Goal: Navigation & Orientation: Understand site structure

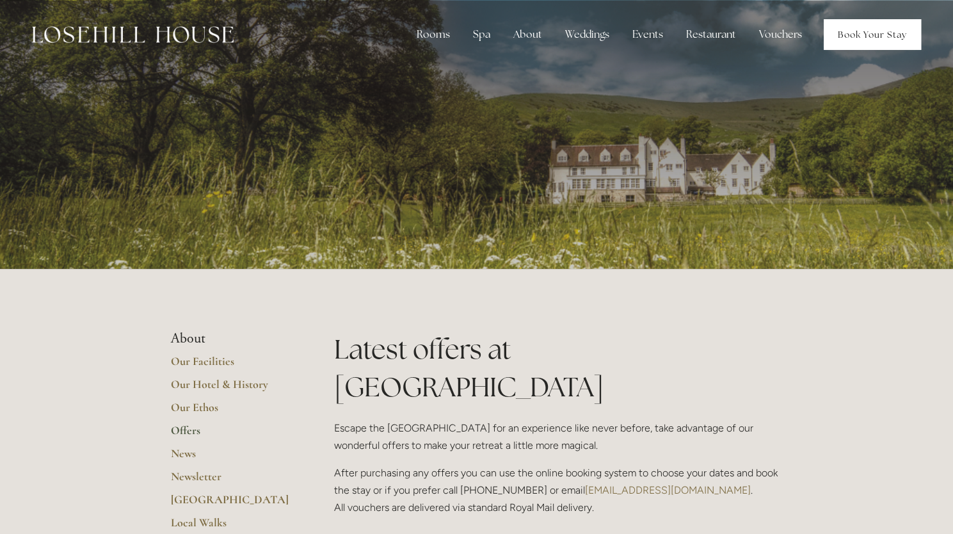
click at [859, 35] on link "Book Your Stay" at bounding box center [872, 34] width 97 height 31
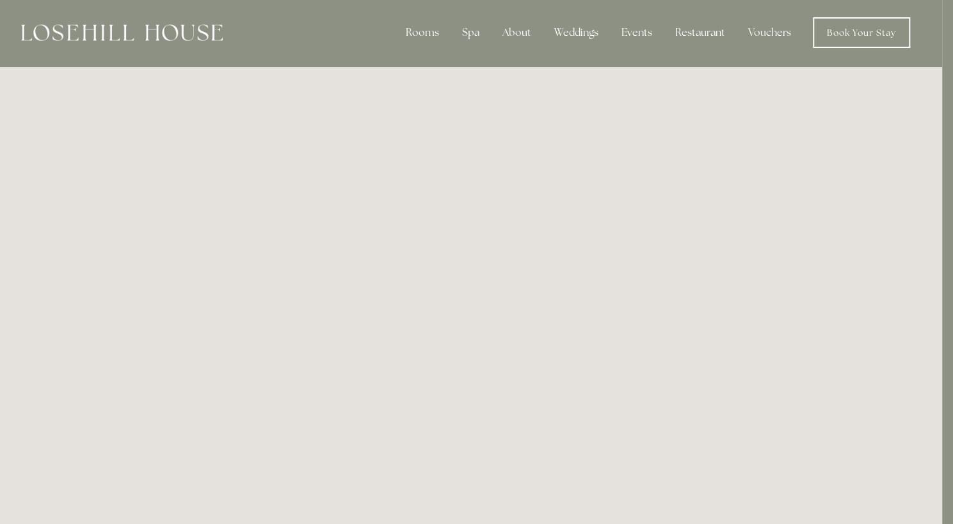
scroll to position [0, 11]
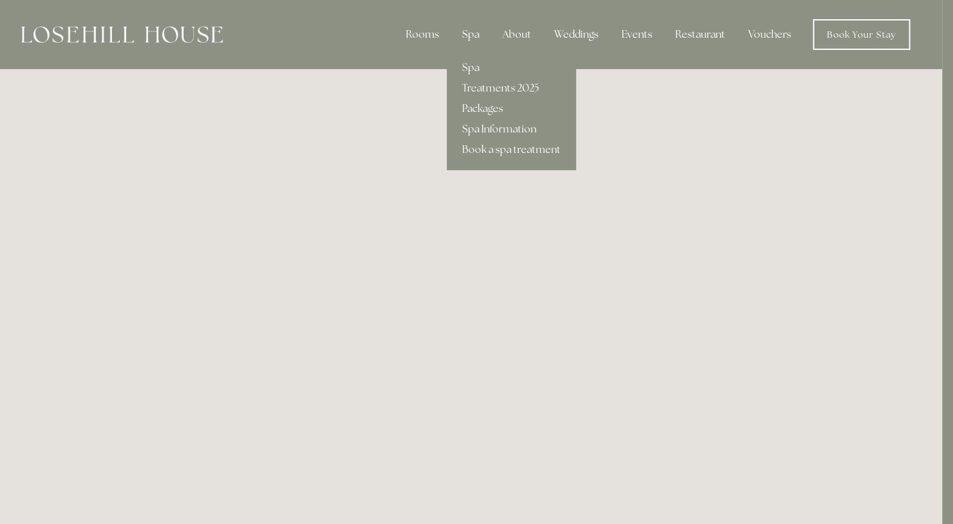
click at [469, 33] on div "Spa" at bounding box center [471, 35] width 38 height 26
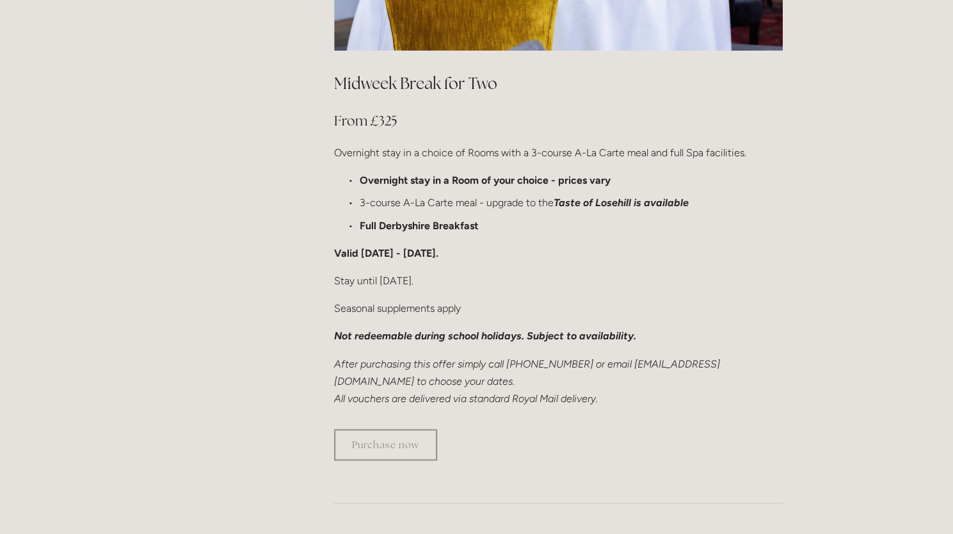
scroll to position [795, 0]
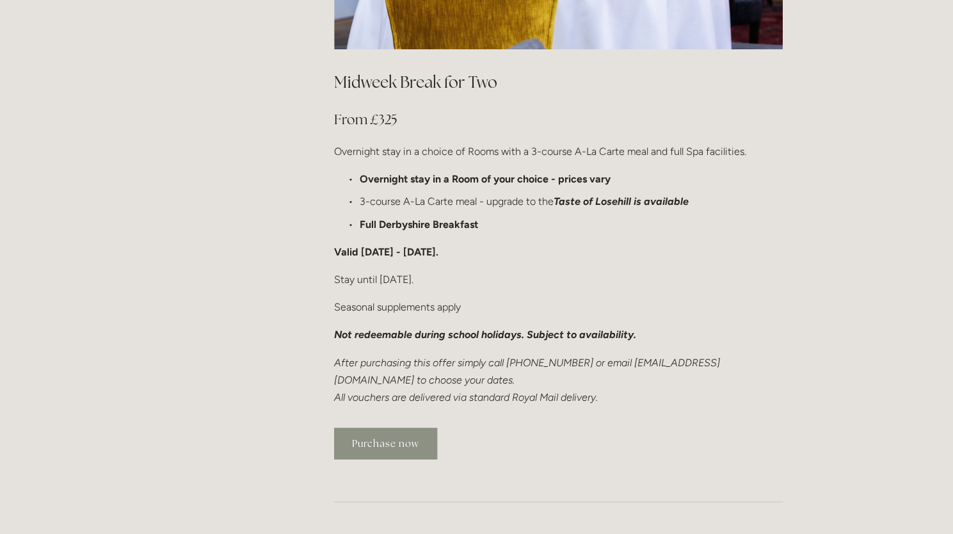
click at [394, 428] on link "Purchase now" at bounding box center [385, 443] width 103 height 31
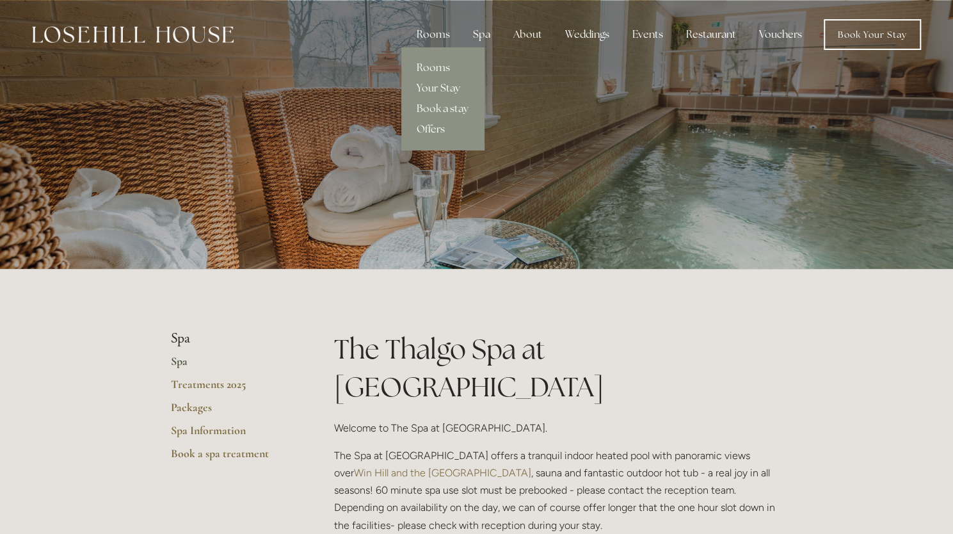
click at [442, 127] on link "Offers" at bounding box center [442, 129] width 83 height 20
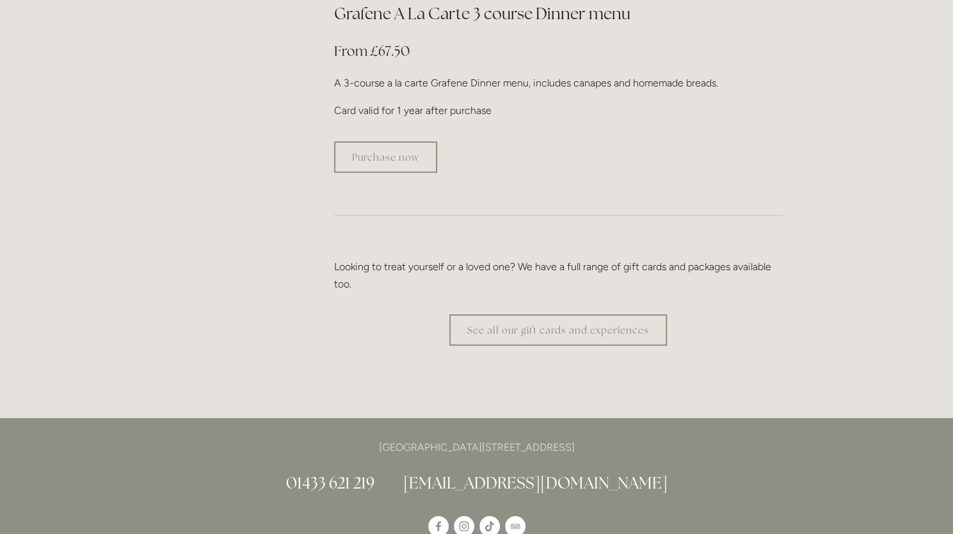
scroll to position [2388, 0]
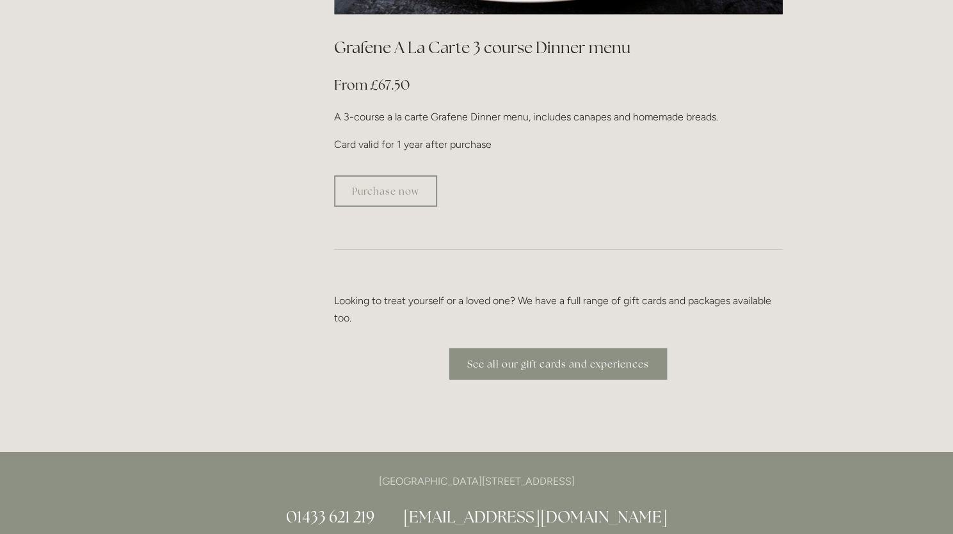
click at [538, 348] on link "See all our gift cards and experiences" at bounding box center [559, 363] width 218 height 31
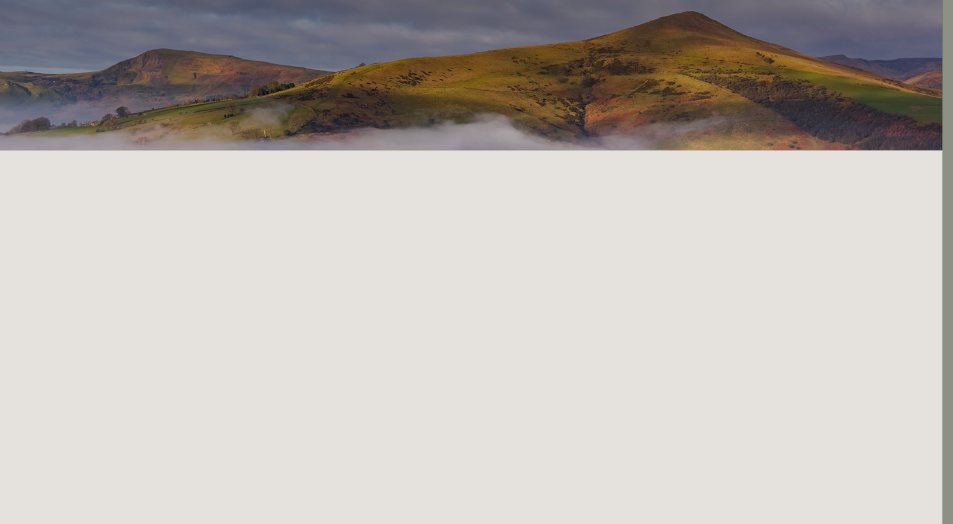
scroll to position [0, 11]
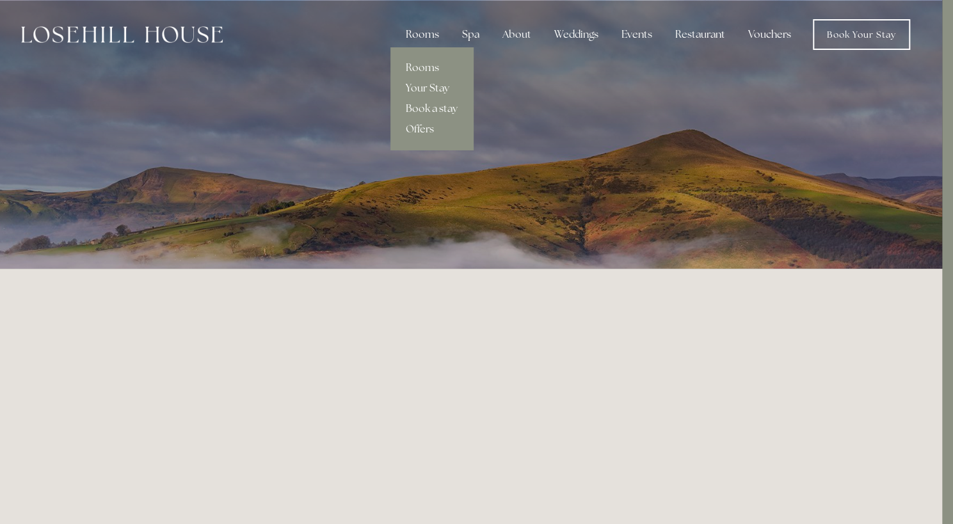
click at [426, 33] on div "Rooms" at bounding box center [423, 35] width 54 height 26
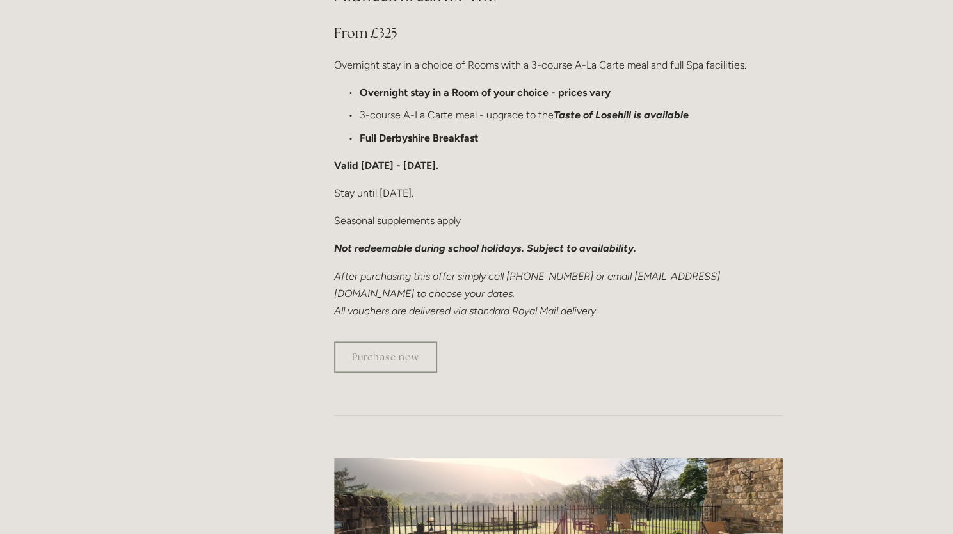
scroll to position [882, 0]
click at [407, 341] on link "Purchase now" at bounding box center [385, 356] width 103 height 31
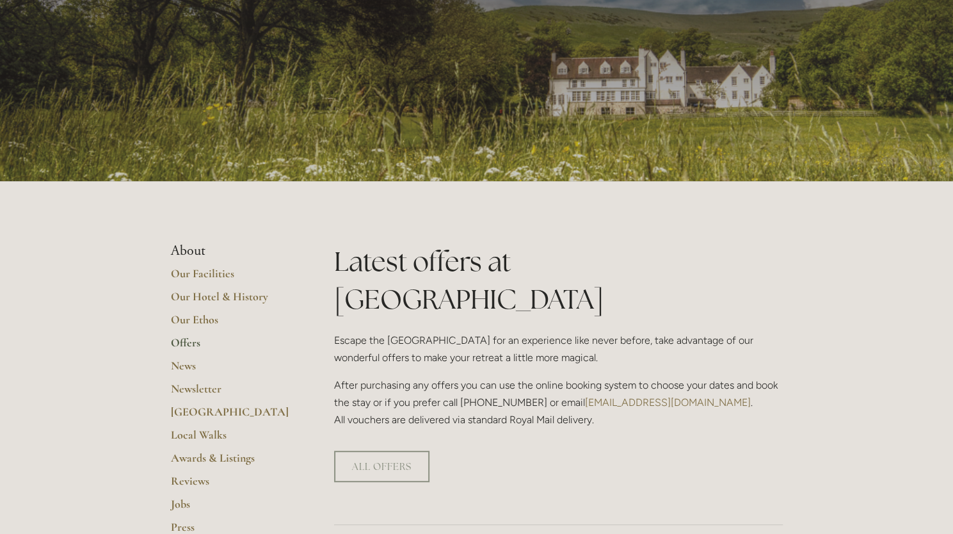
scroll to position [0, 0]
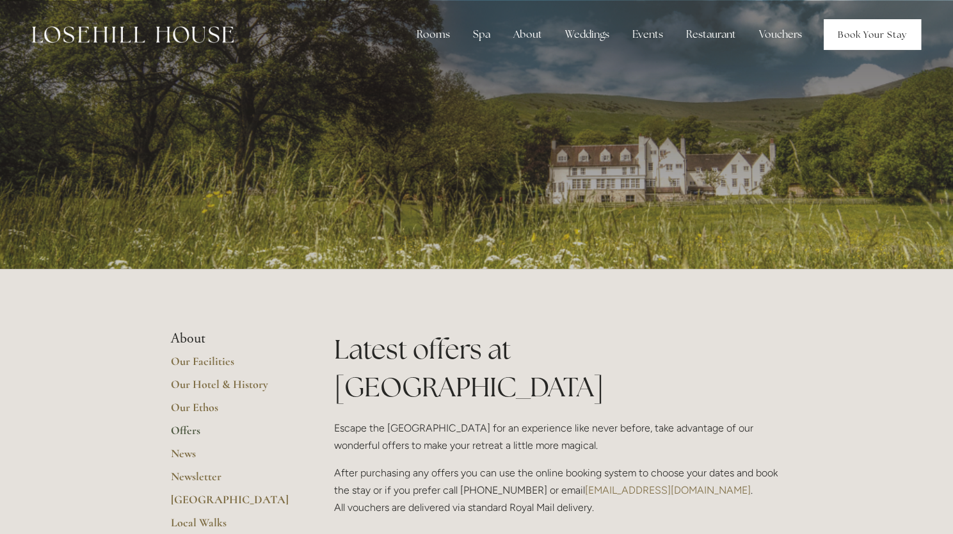
click at [868, 38] on link "Book Your Stay" at bounding box center [872, 34] width 97 height 31
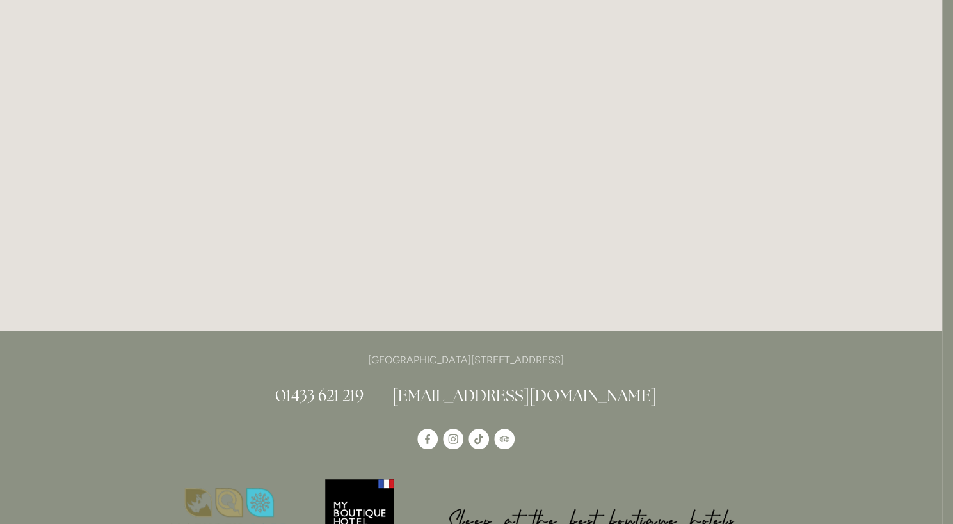
scroll to position [270, 11]
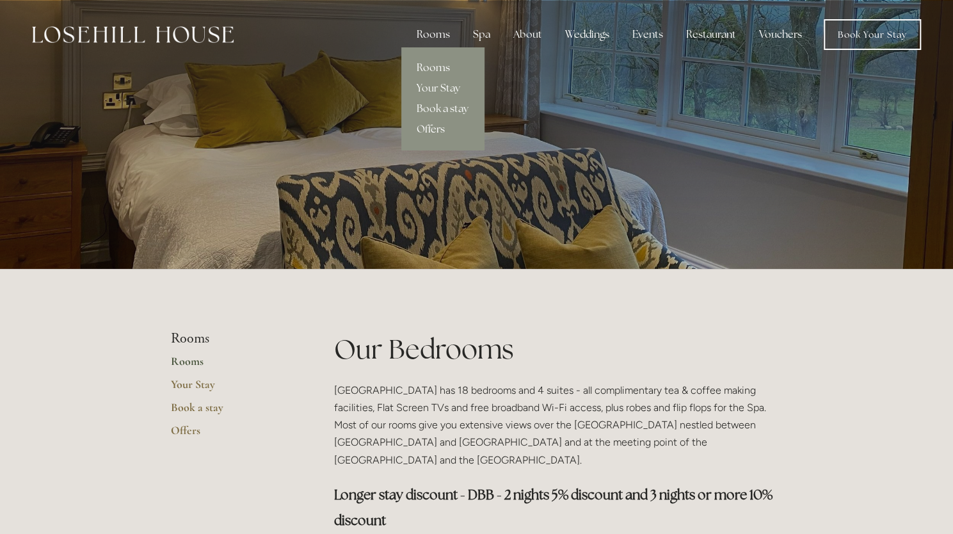
click at [441, 127] on link "Offers" at bounding box center [442, 129] width 83 height 20
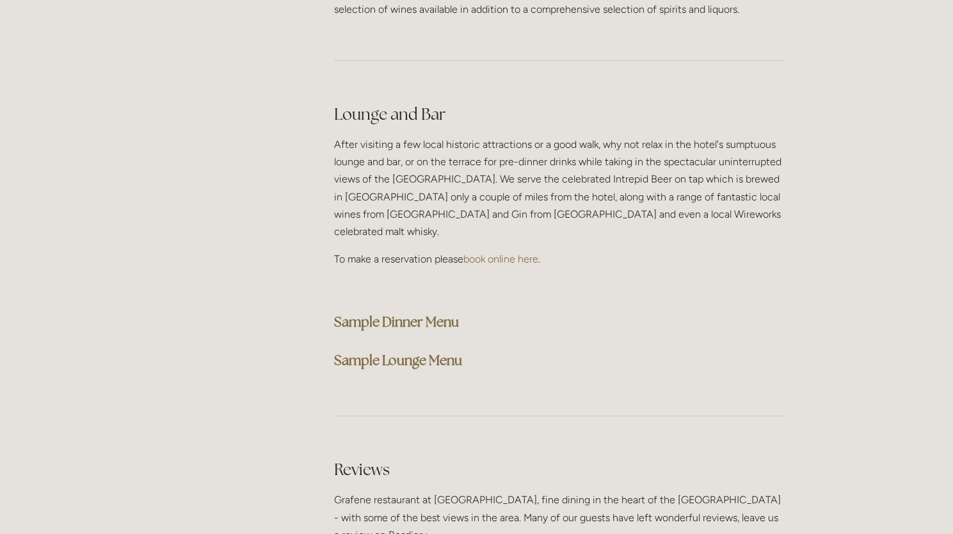
scroll to position [3220, 0]
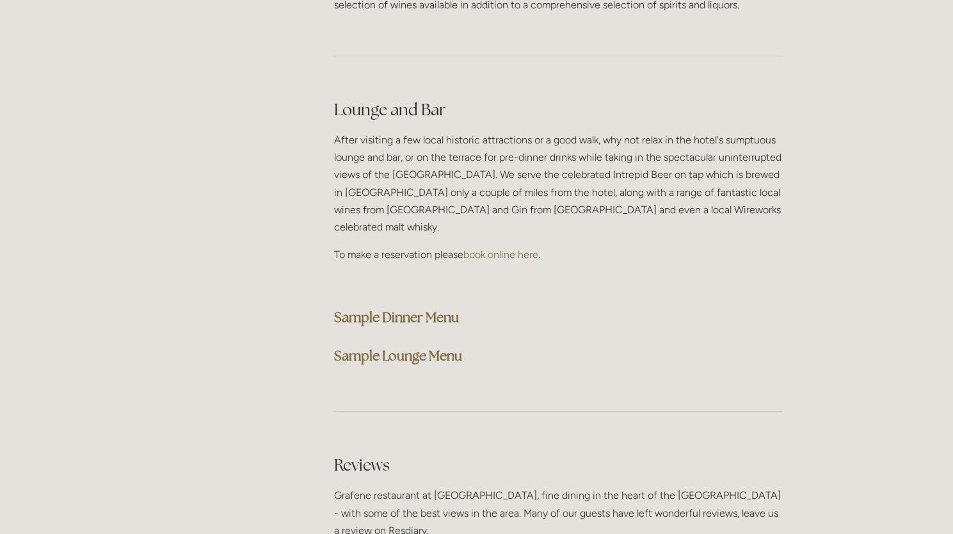
click at [418, 309] on strong "Sample Dinner Menu" at bounding box center [396, 317] width 125 height 17
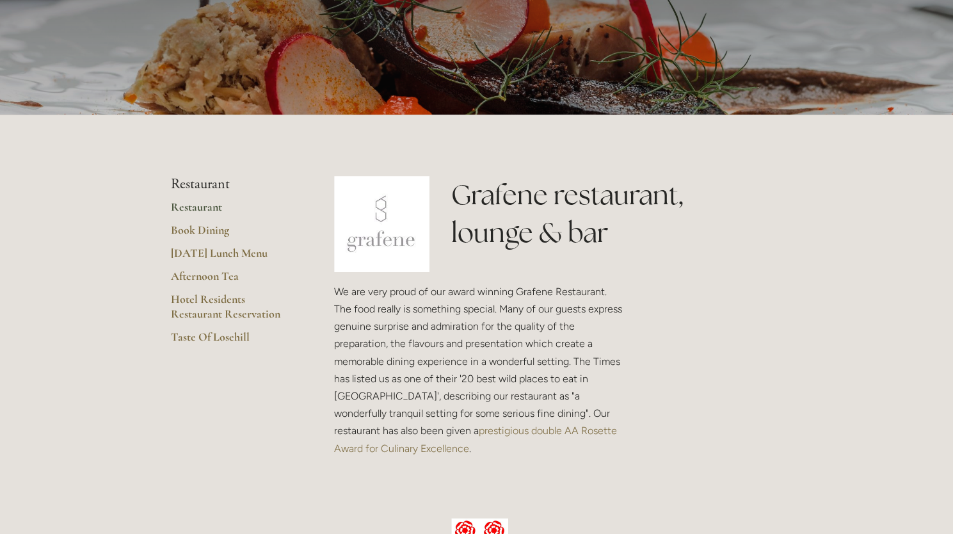
scroll to position [0, 0]
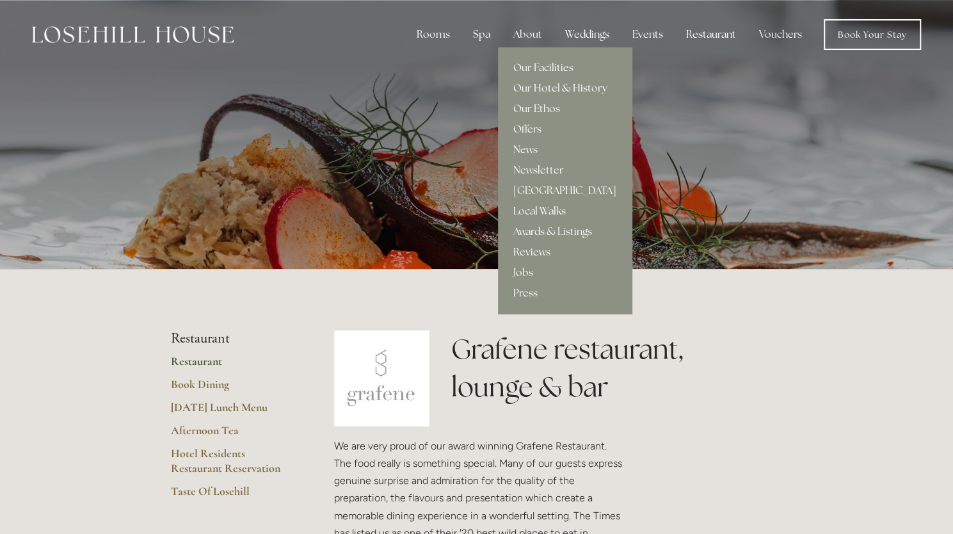
click at [550, 204] on link "Local Walks" at bounding box center [565, 211] width 134 height 20
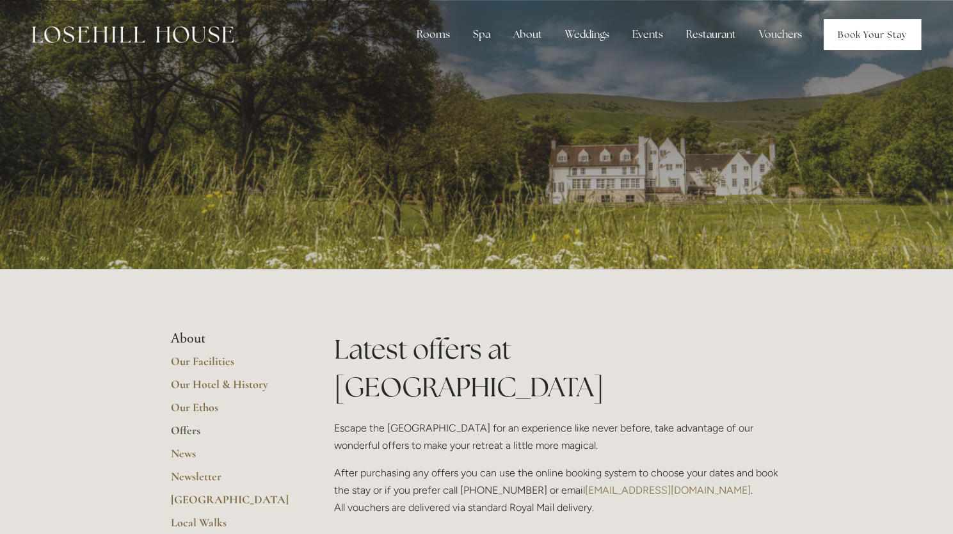
click at [843, 28] on link "Book Your Stay" at bounding box center [872, 34] width 97 height 31
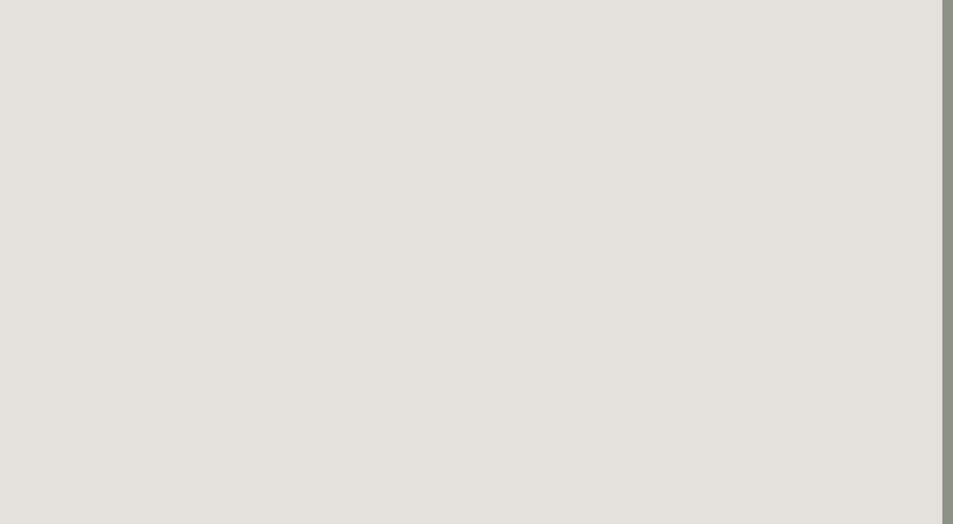
scroll to position [0, 11]
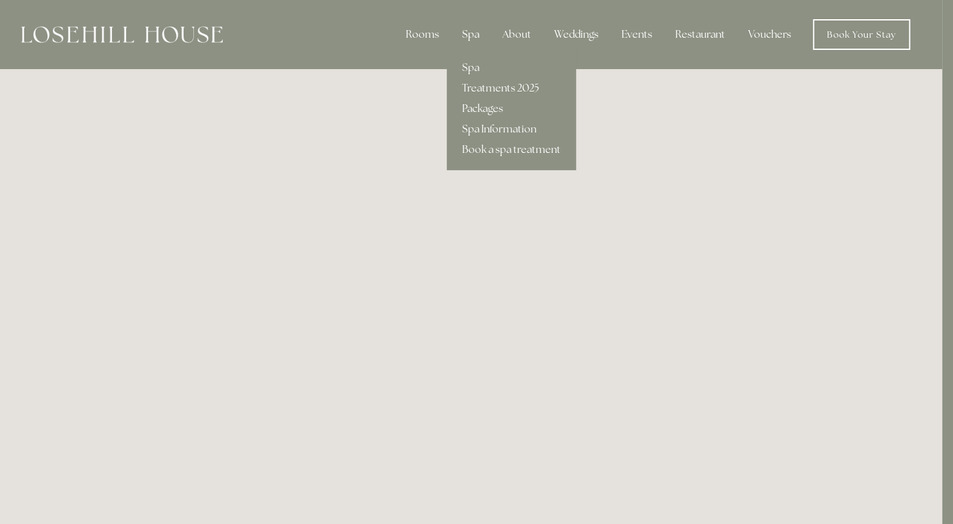
click at [469, 39] on div "Spa" at bounding box center [471, 35] width 38 height 26
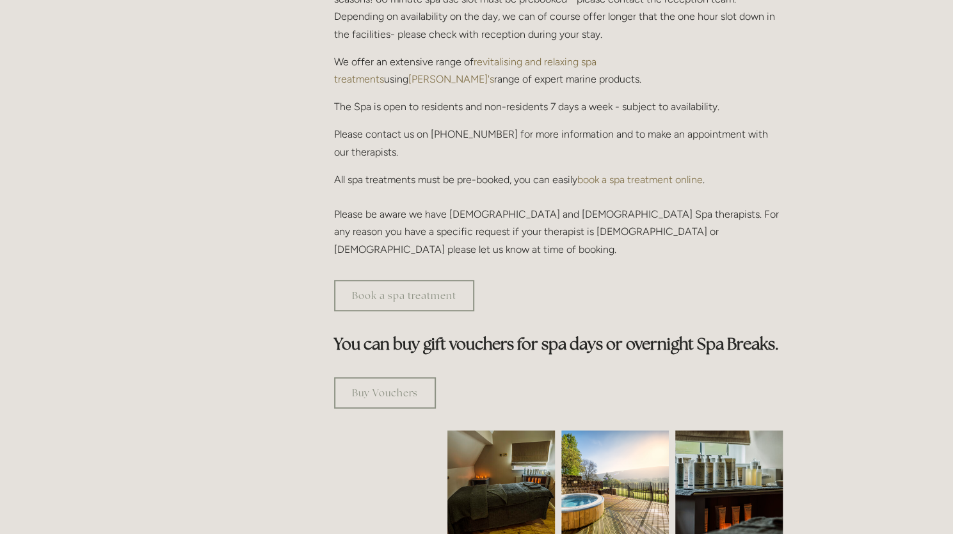
scroll to position [683, 0]
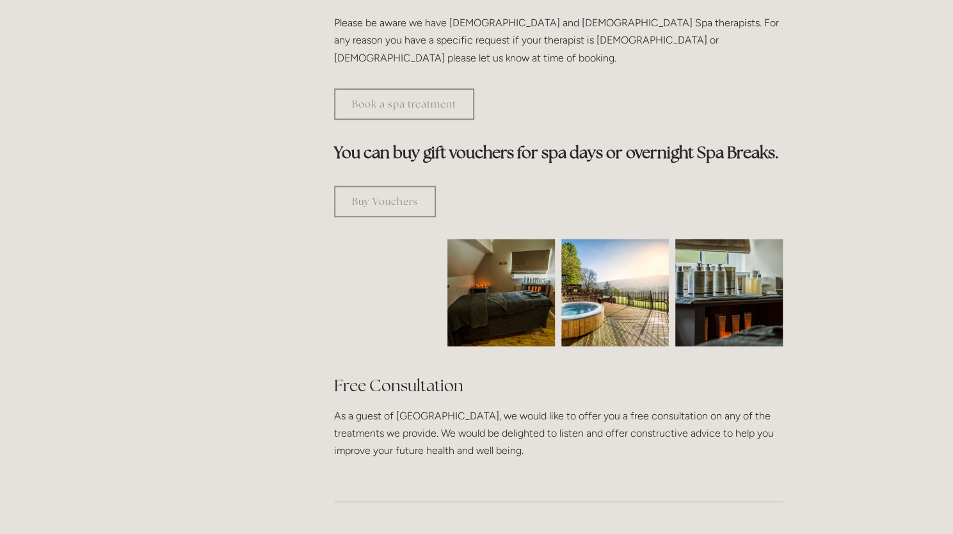
click at [508, 239] on img at bounding box center [501, 293] width 161 height 108
click at [596, 244] on img at bounding box center [616, 293] width 108 height 108
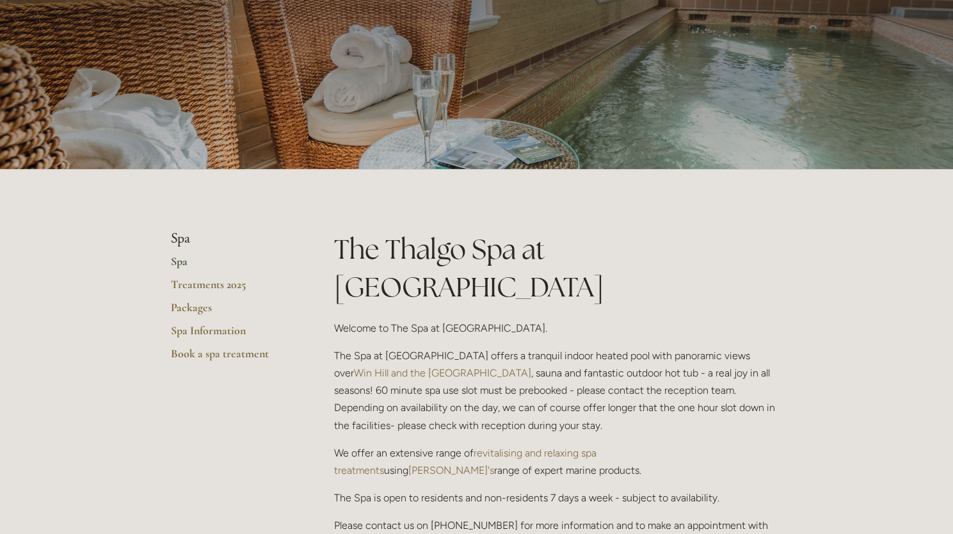
scroll to position [0, 0]
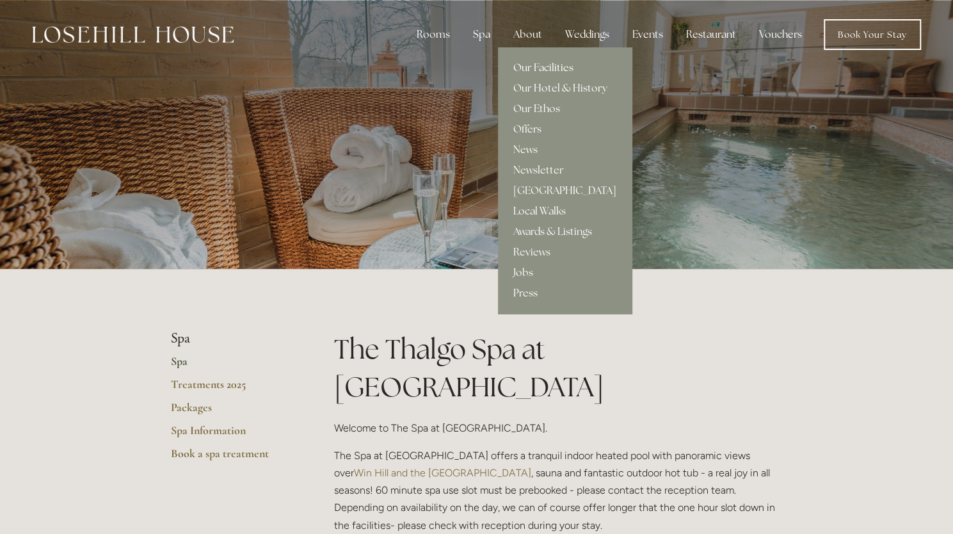
click at [531, 65] on link "Our Facilities" at bounding box center [565, 68] width 134 height 20
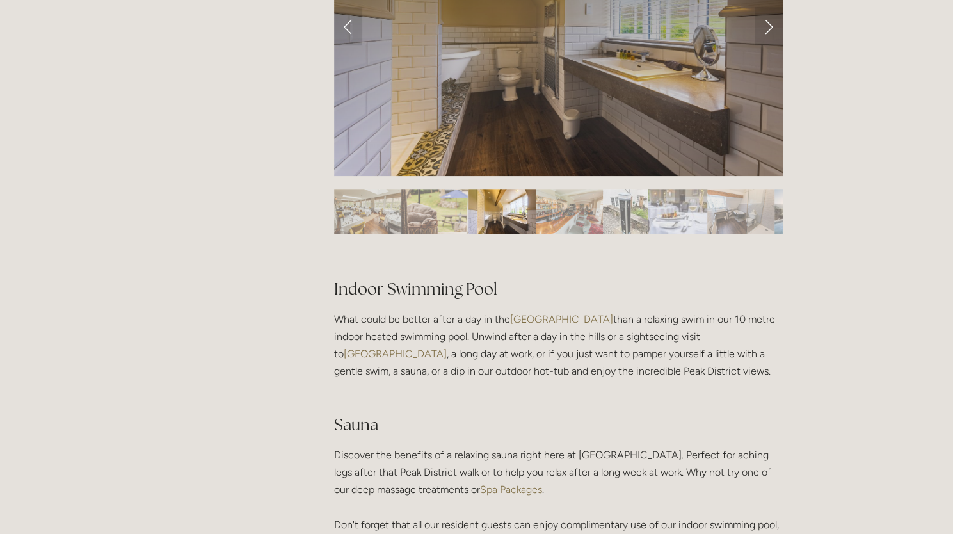
scroll to position [681, 0]
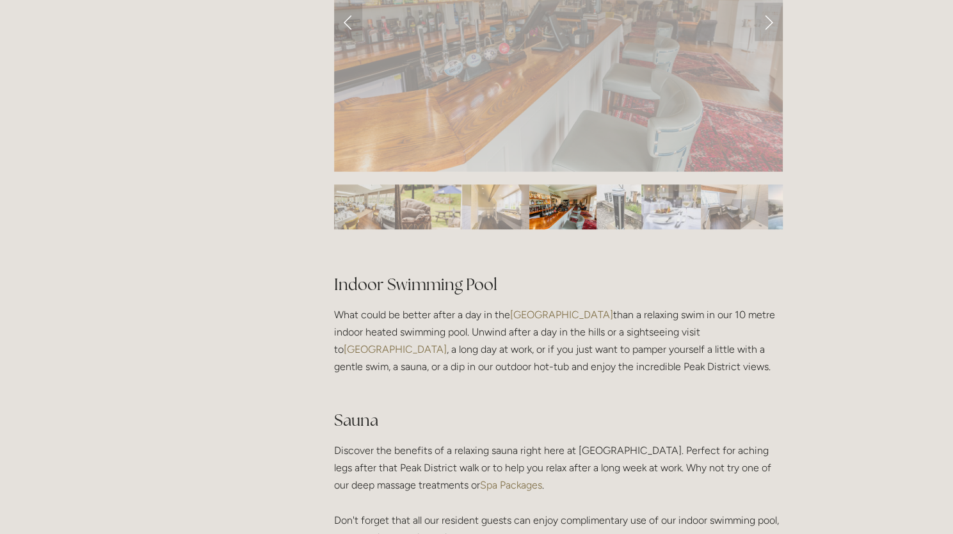
click at [364, 200] on img "Slide 1" at bounding box center [361, 206] width 67 height 45
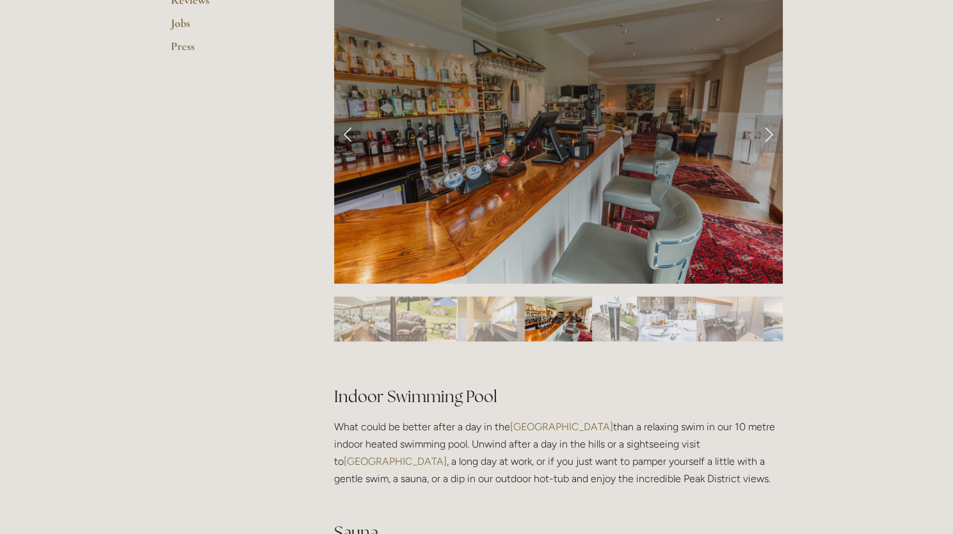
scroll to position [565, 0]
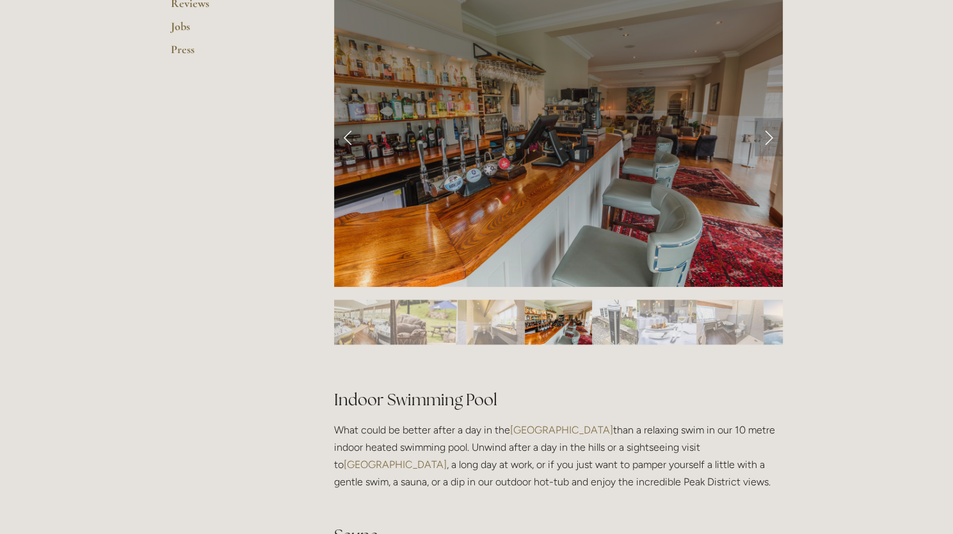
click at [774, 145] on link "Next Slide" at bounding box center [769, 137] width 28 height 38
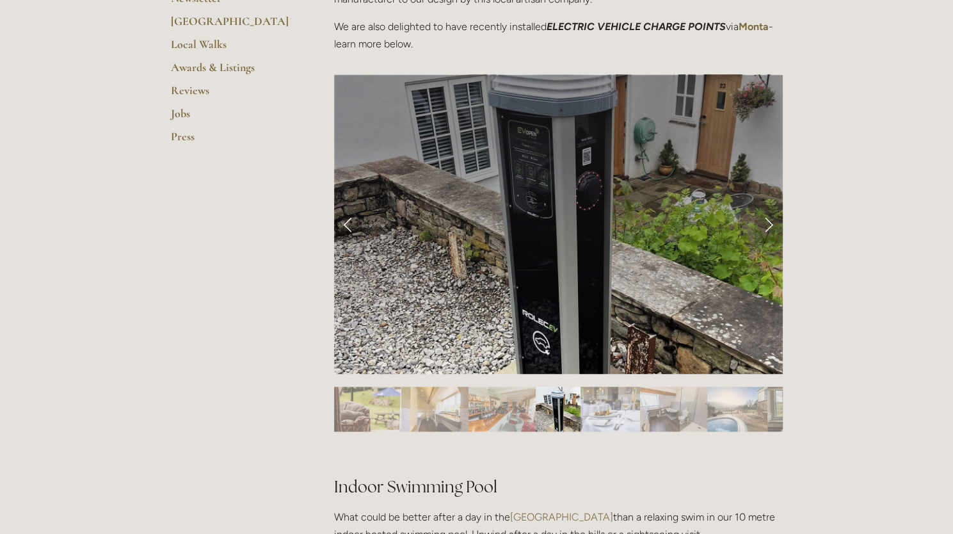
scroll to position [473, 0]
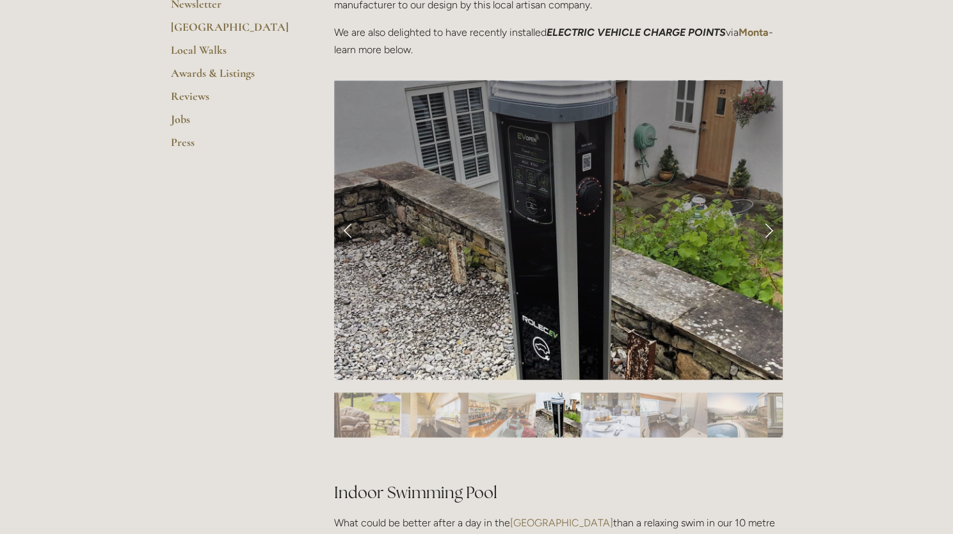
click at [770, 231] on link "Next Slide" at bounding box center [769, 230] width 28 height 38
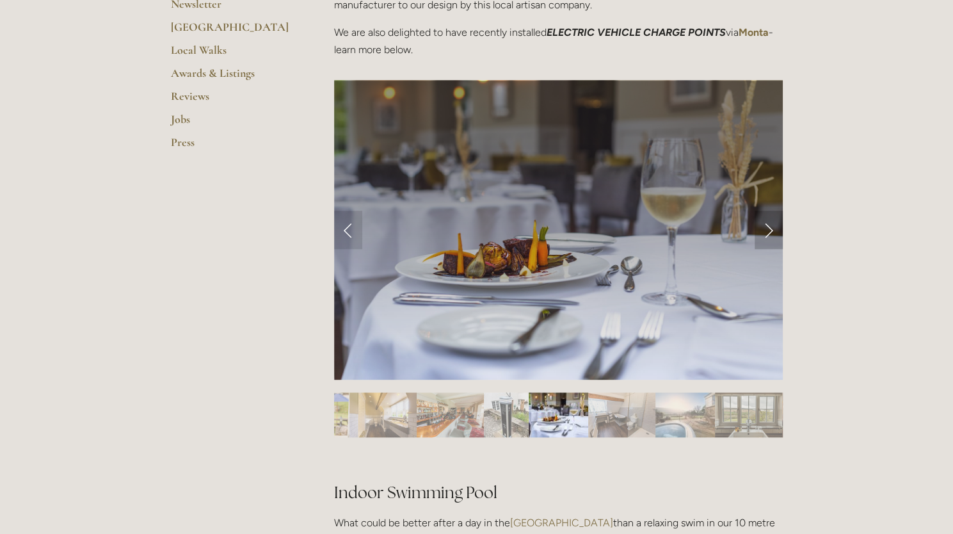
click at [770, 231] on link "Next Slide" at bounding box center [769, 230] width 28 height 38
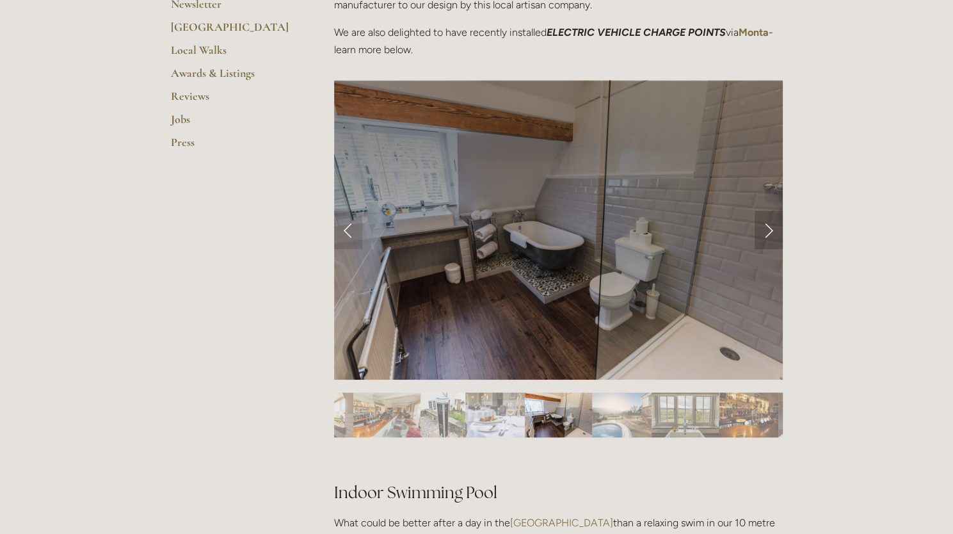
click at [770, 231] on link "Next Slide" at bounding box center [769, 230] width 28 height 38
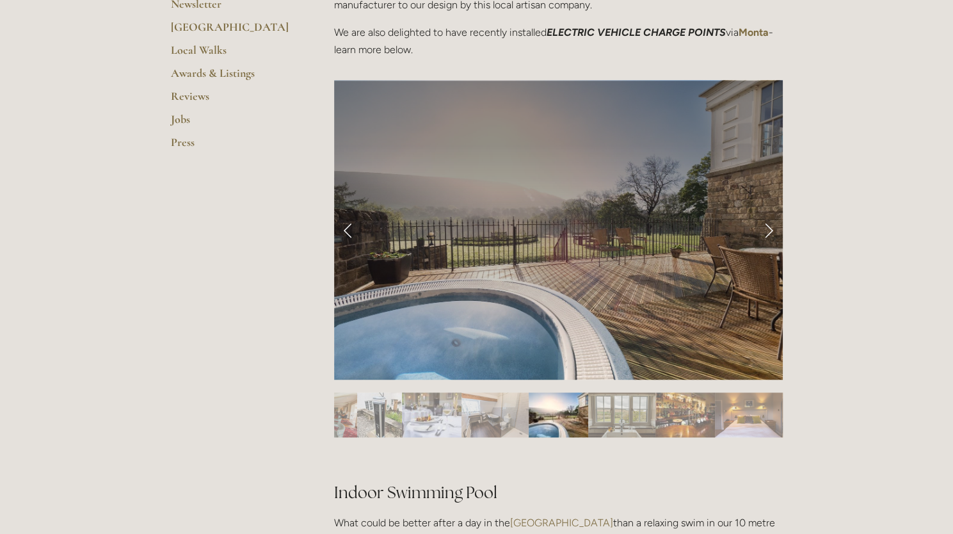
click at [770, 231] on link "Next Slide" at bounding box center [769, 230] width 28 height 38
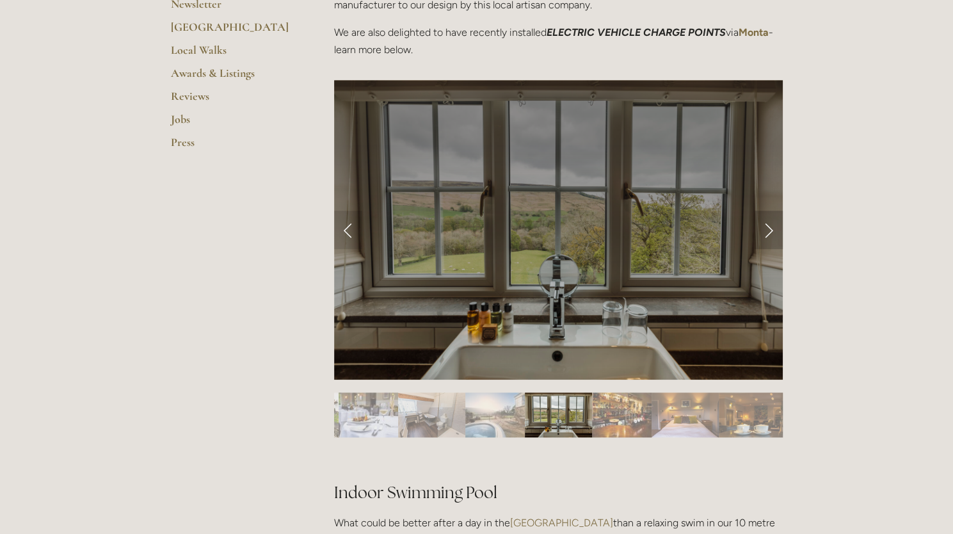
click at [770, 231] on link "Next Slide" at bounding box center [769, 230] width 28 height 38
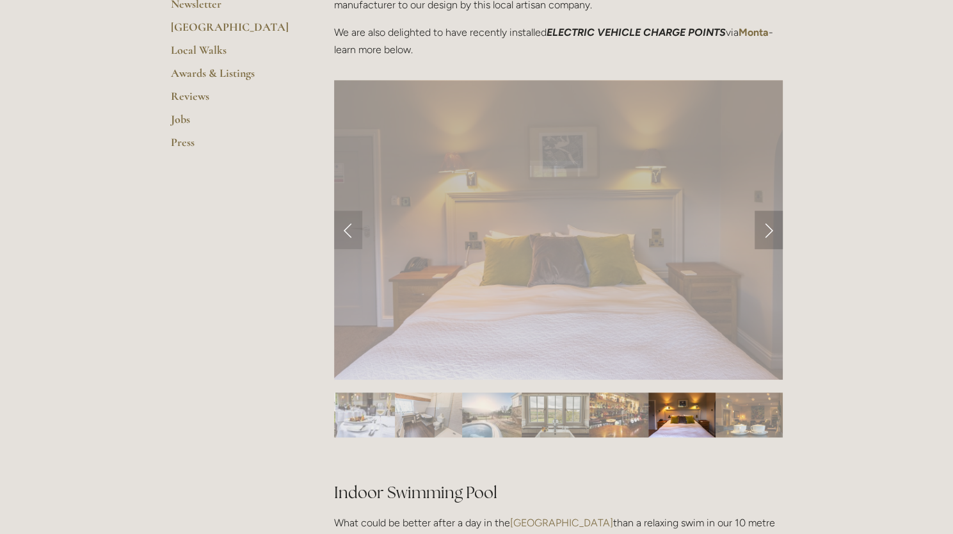
click at [770, 231] on link "Next Slide" at bounding box center [769, 230] width 28 height 38
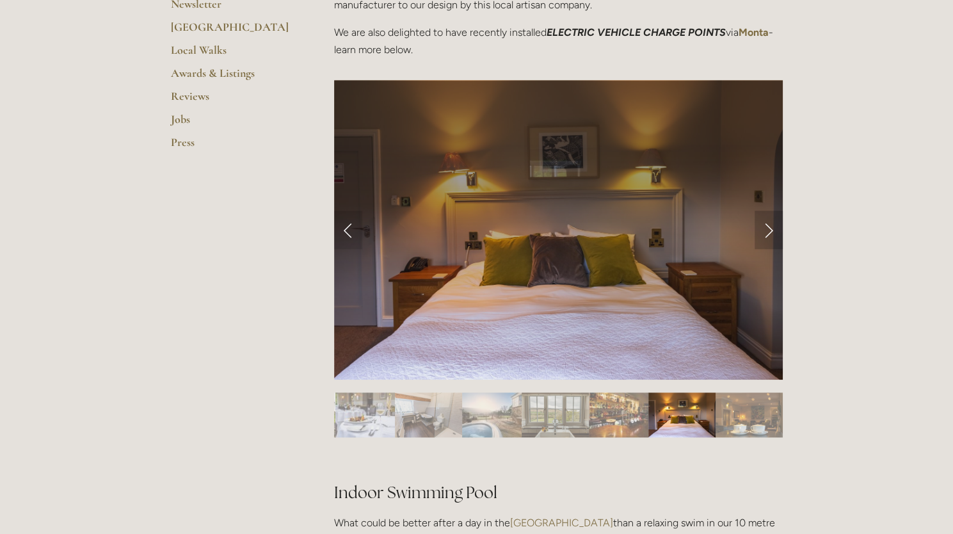
click at [770, 231] on link "Next Slide" at bounding box center [769, 230] width 28 height 38
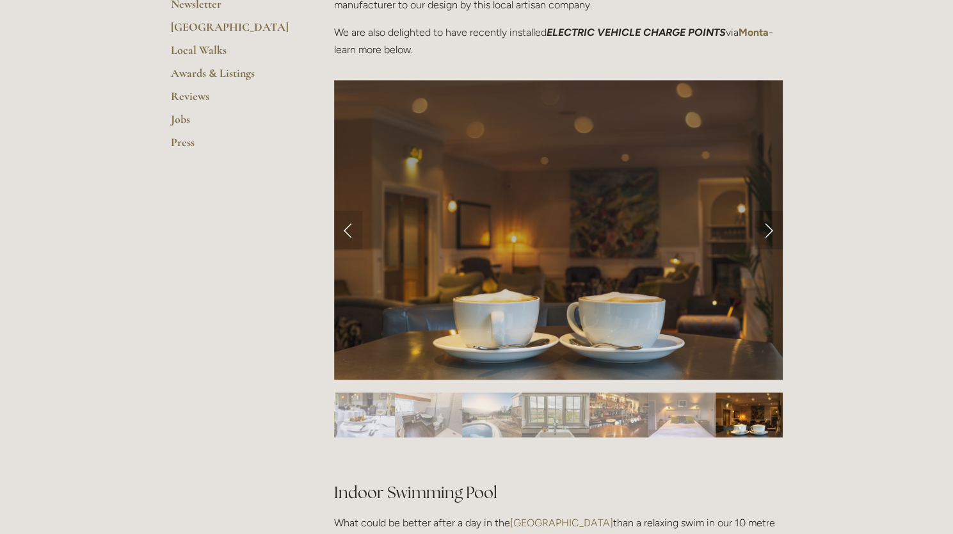
click at [770, 231] on link "Next Slide" at bounding box center [769, 230] width 28 height 38
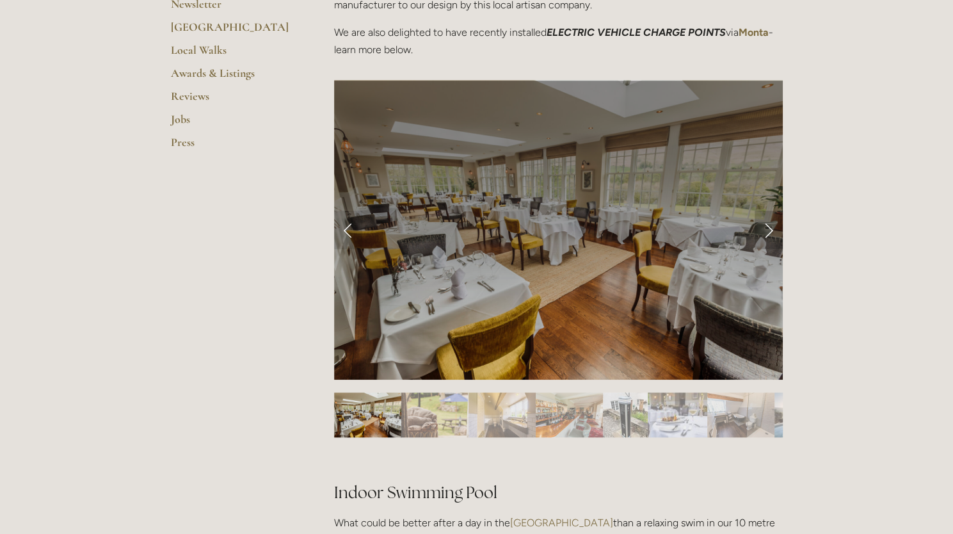
click at [770, 231] on link "Next Slide" at bounding box center [769, 230] width 28 height 38
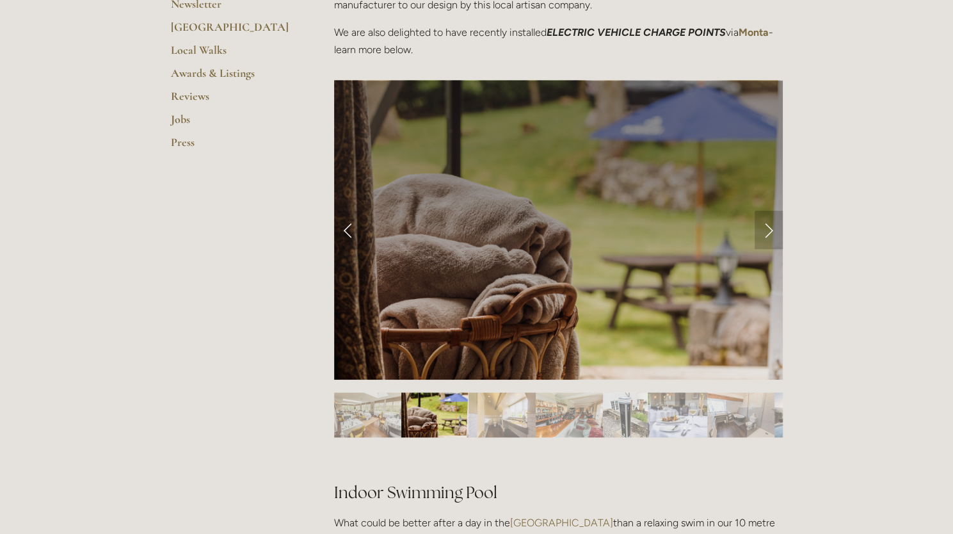
click at [770, 231] on link "Next Slide" at bounding box center [769, 230] width 28 height 38
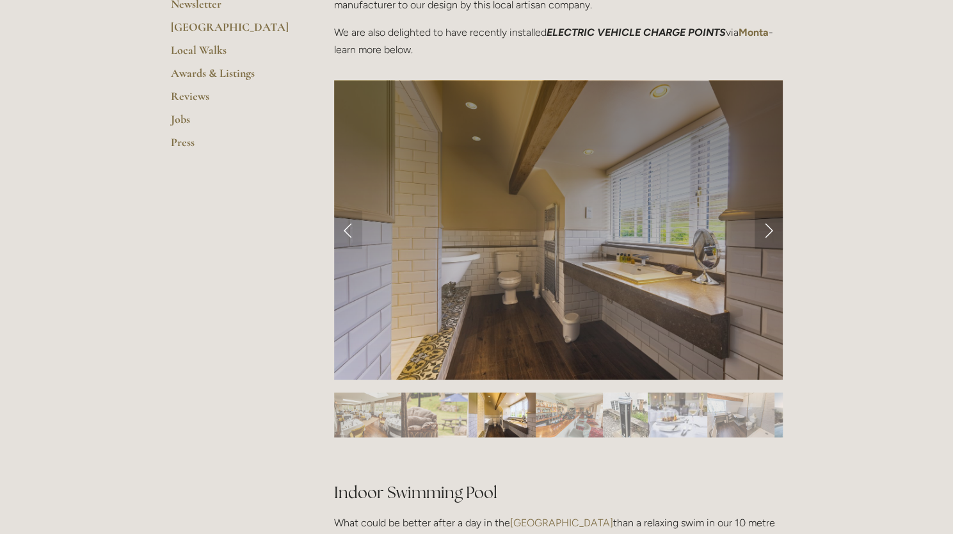
click at [770, 231] on link "Next Slide" at bounding box center [769, 230] width 28 height 38
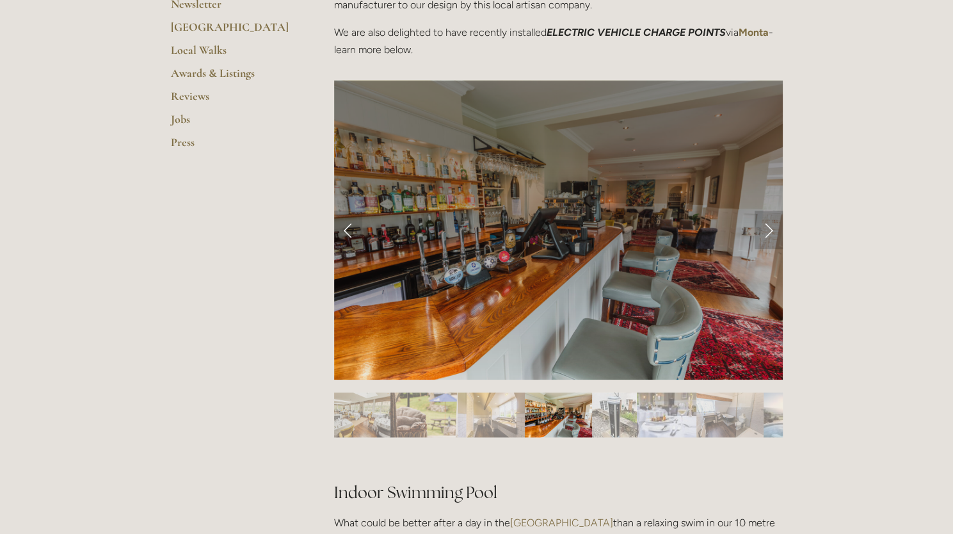
click at [770, 231] on link "Next Slide" at bounding box center [769, 230] width 28 height 38
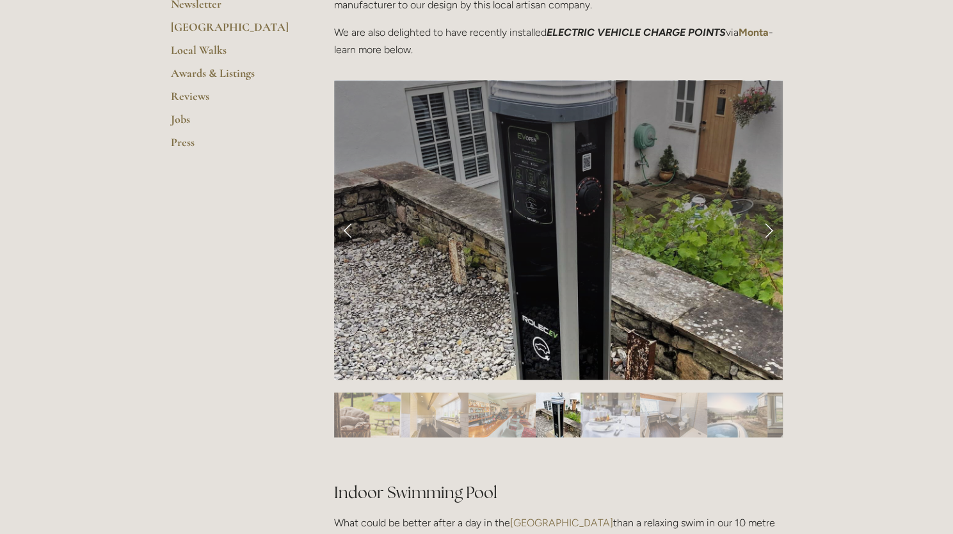
click at [770, 231] on link "Next Slide" at bounding box center [769, 230] width 28 height 38
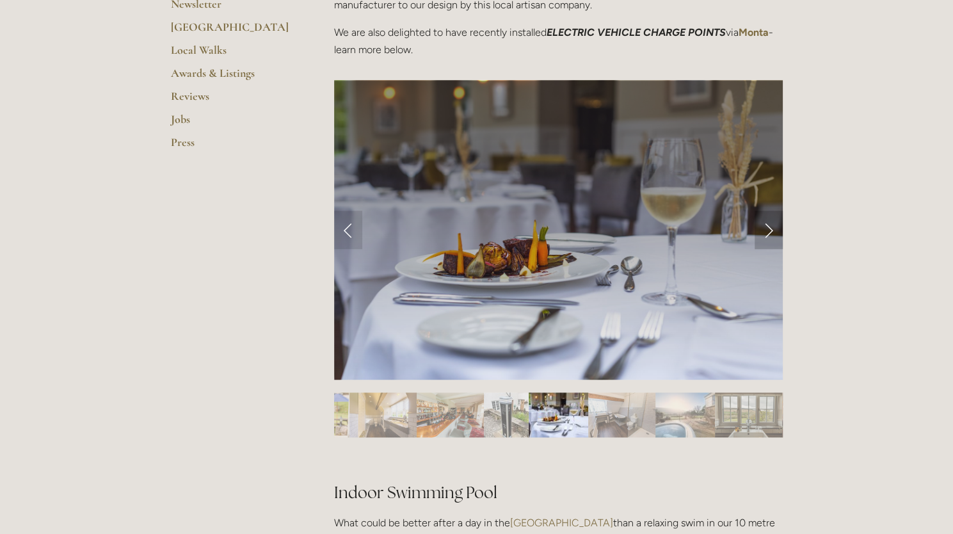
click at [770, 231] on link "Next Slide" at bounding box center [769, 230] width 28 height 38
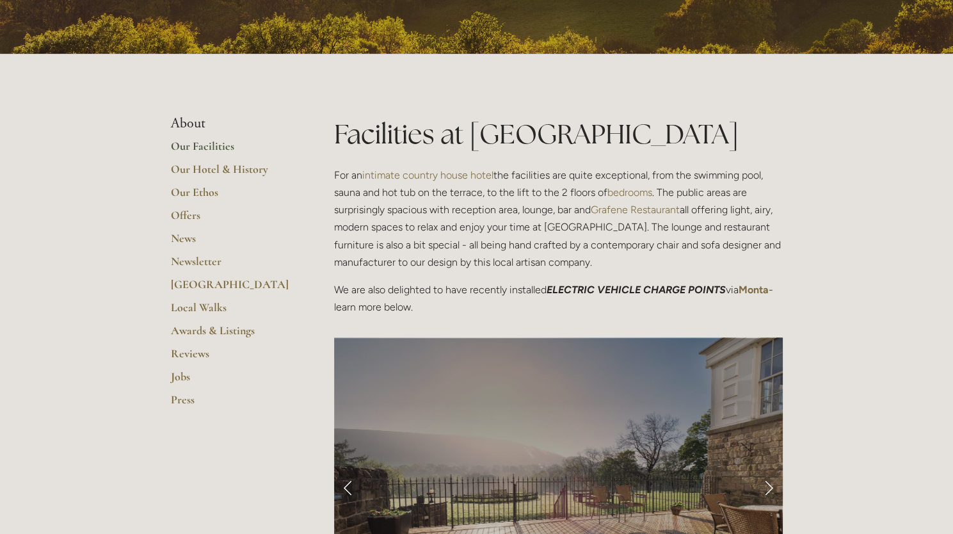
scroll to position [0, 0]
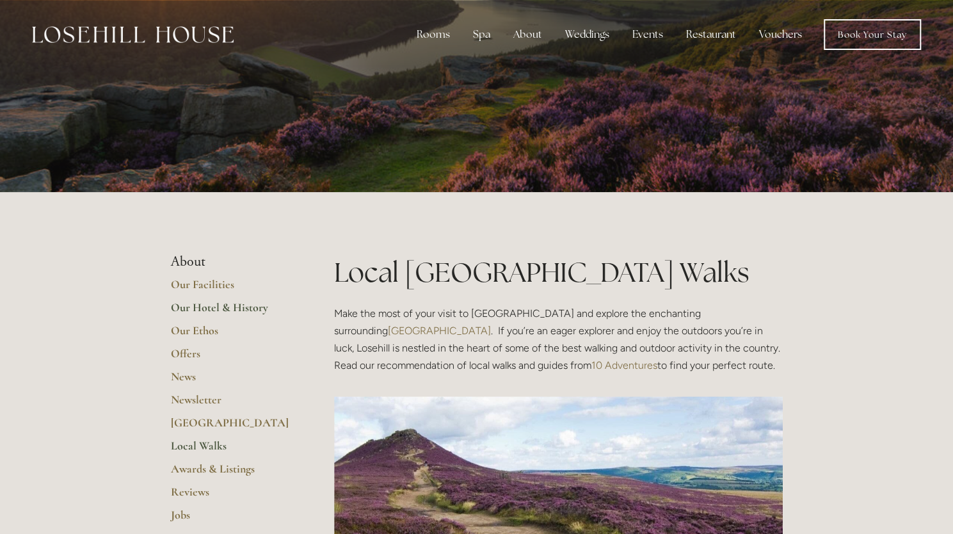
click at [238, 309] on link "Our Hotel & History" at bounding box center [232, 311] width 122 height 23
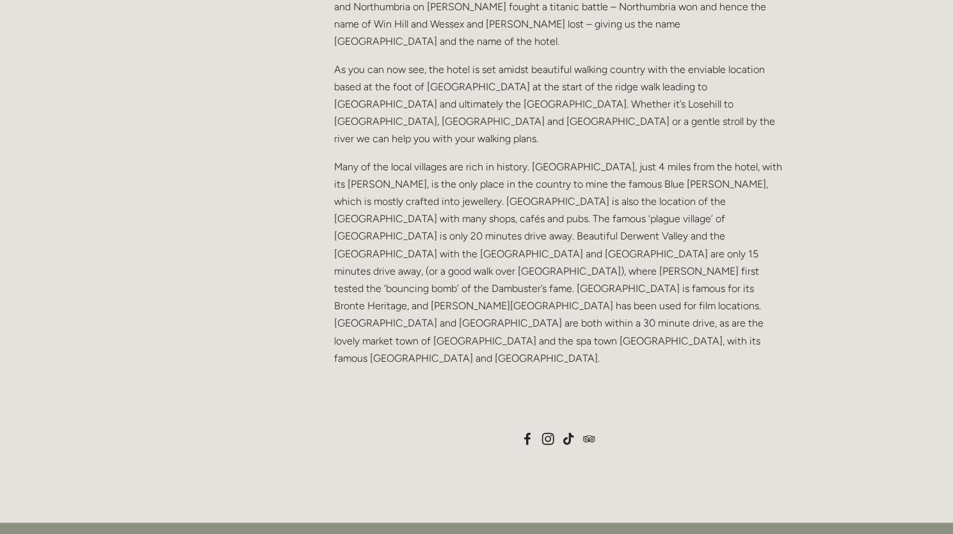
scroll to position [949, 0]
